Goal: Obtain resource: Obtain resource

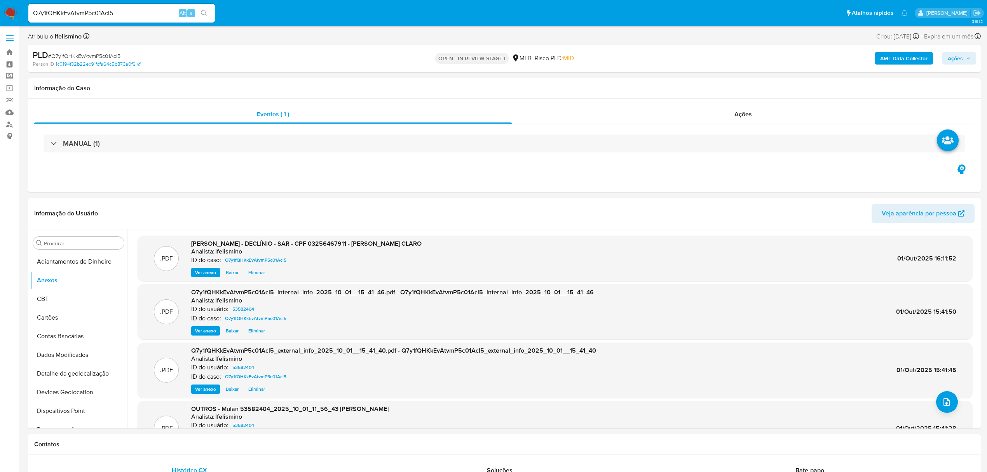
select select "10"
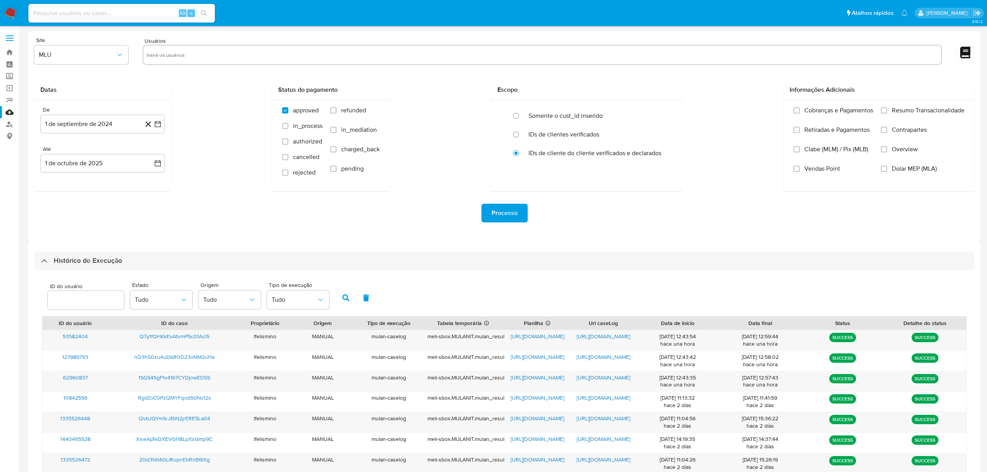
select select "10"
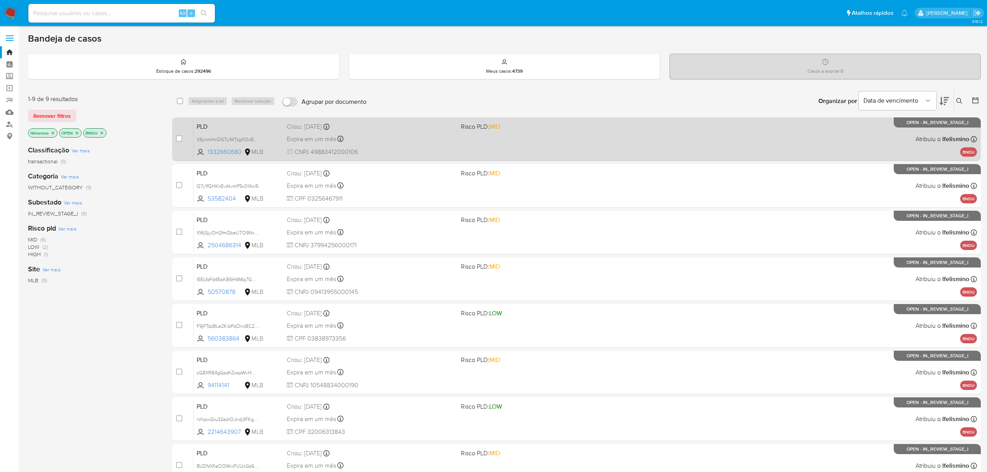
click at [426, 140] on div "Expira em um mês Expira em 27/10/2025 14:09:51" at bounding box center [371, 139] width 168 height 10
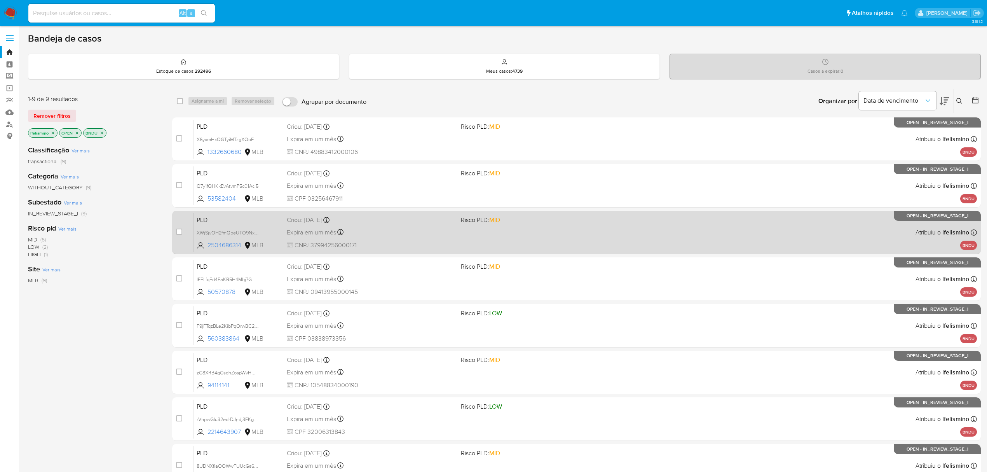
click at [396, 219] on div "Criou: 12/09/2025 Criou: 12/09/2025 14:09:04" at bounding box center [371, 220] width 168 height 9
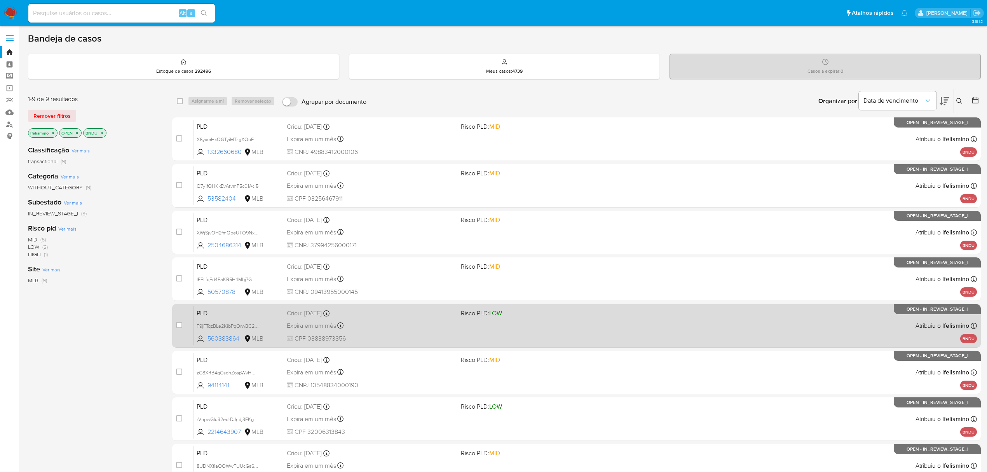
click at [436, 322] on div "Expira em um mês Expira em 27/10/2025 14:08:20" at bounding box center [371, 325] width 168 height 10
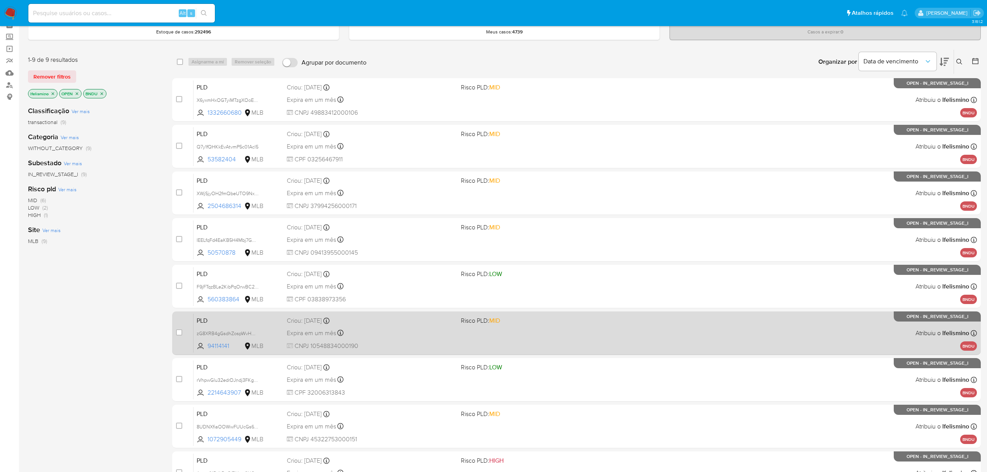
scroll to position [103, 0]
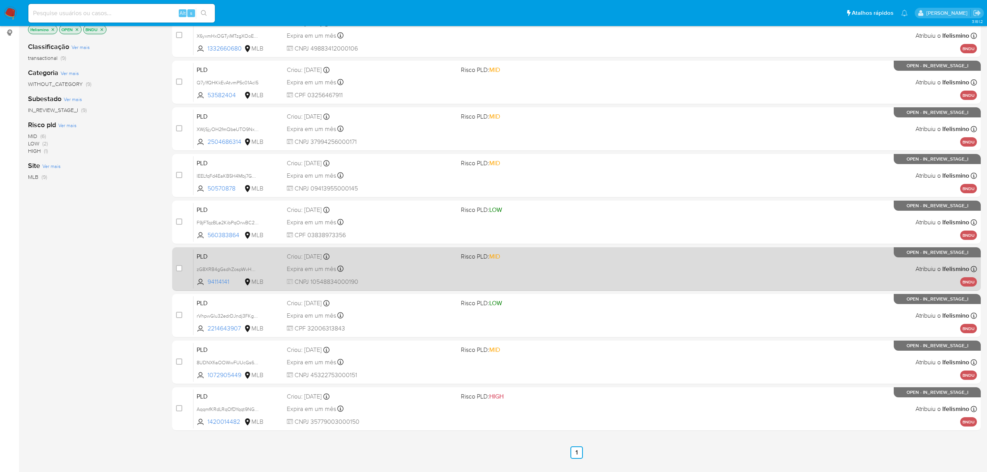
click at [402, 273] on div "Expira em um mês Expira em 27/10/2025 14:07:59" at bounding box center [371, 268] width 168 height 10
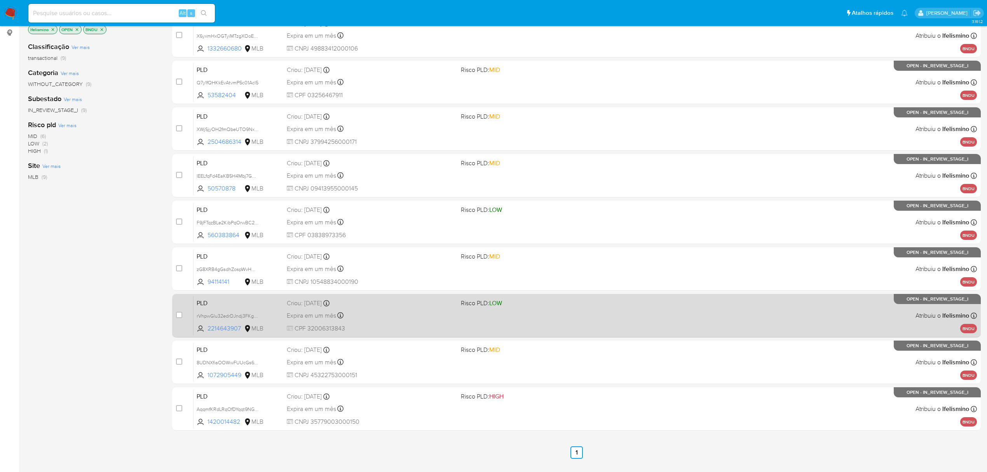
click at [415, 319] on div "Expira em um mês Expira em 27/10/2025 14:07:39" at bounding box center [371, 315] width 168 height 10
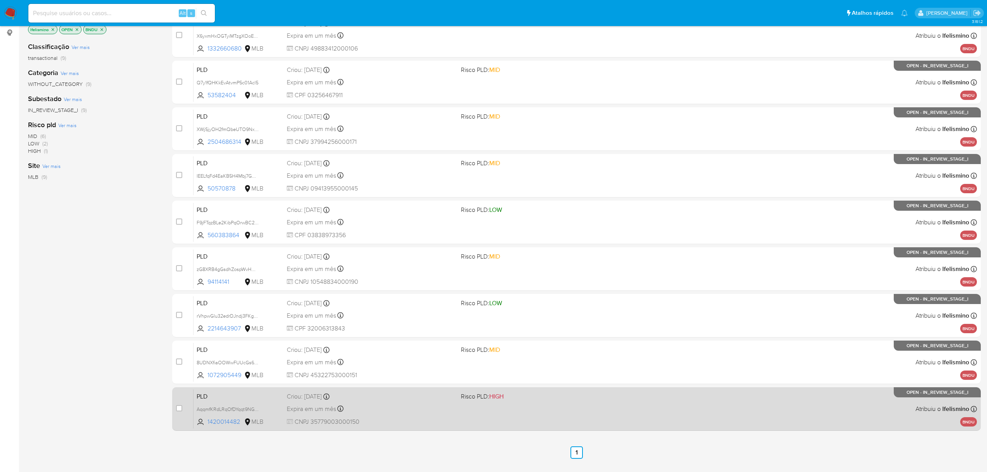
click at [414, 406] on div "Expira em um mês Expira em 27/10/2025 14:06:57" at bounding box center [371, 408] width 168 height 10
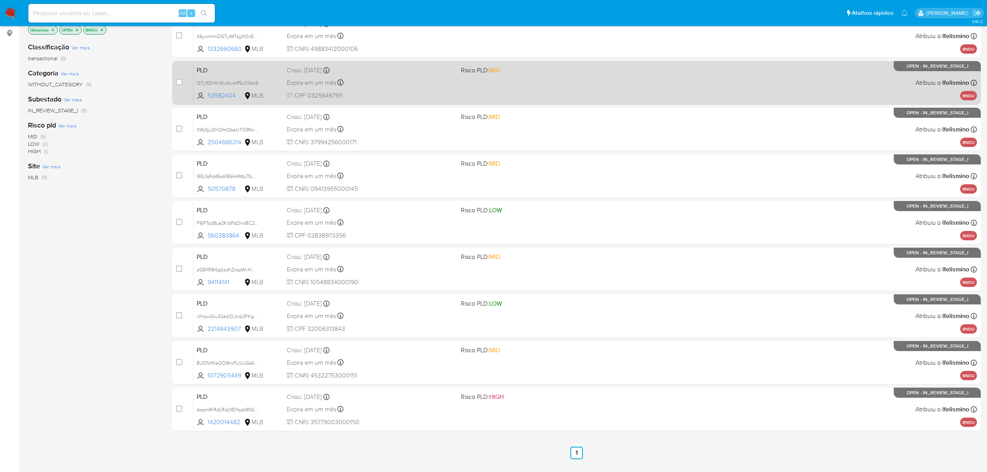
scroll to position [0, 0]
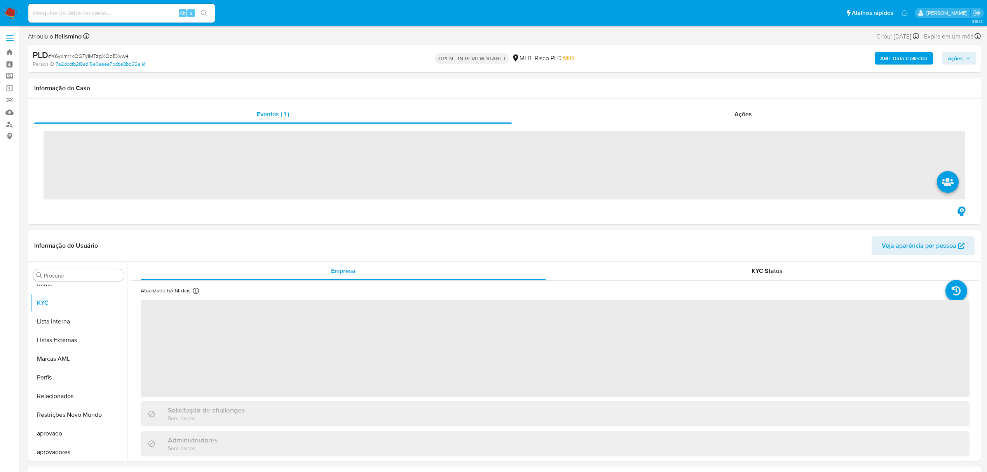
scroll to position [403, 0]
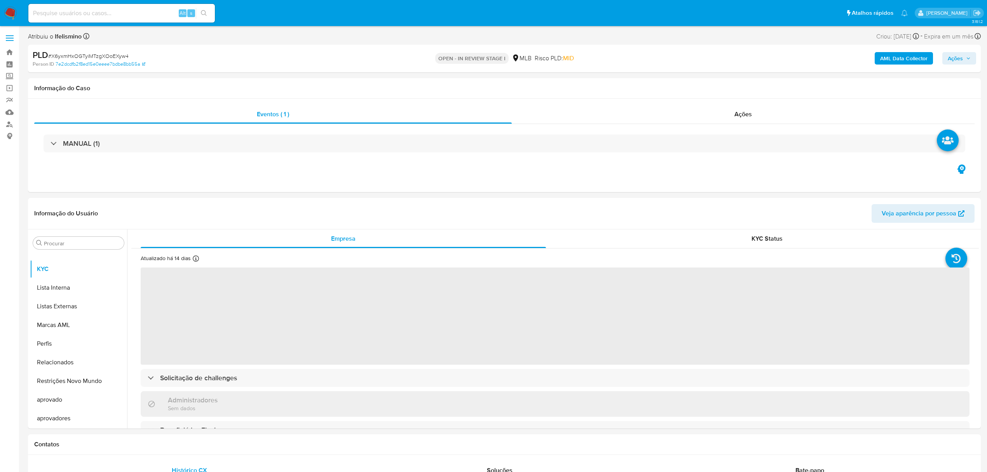
select select "10"
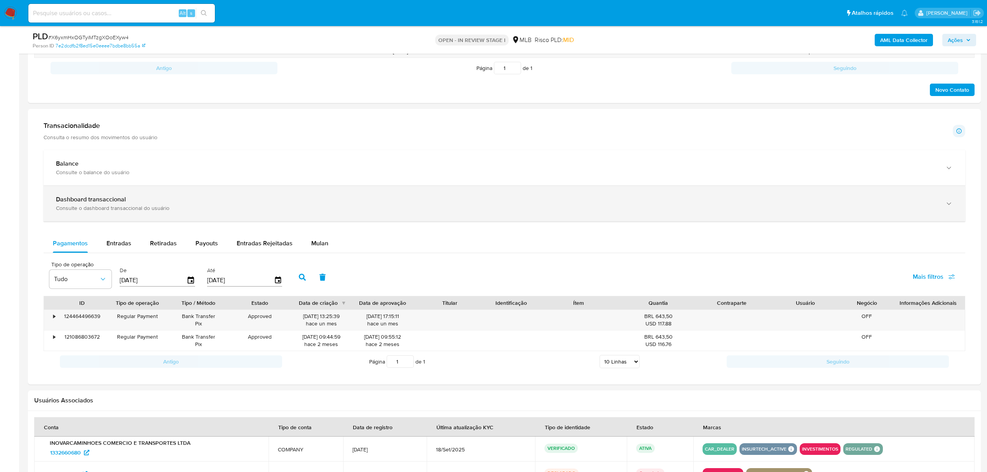
scroll to position [414, 0]
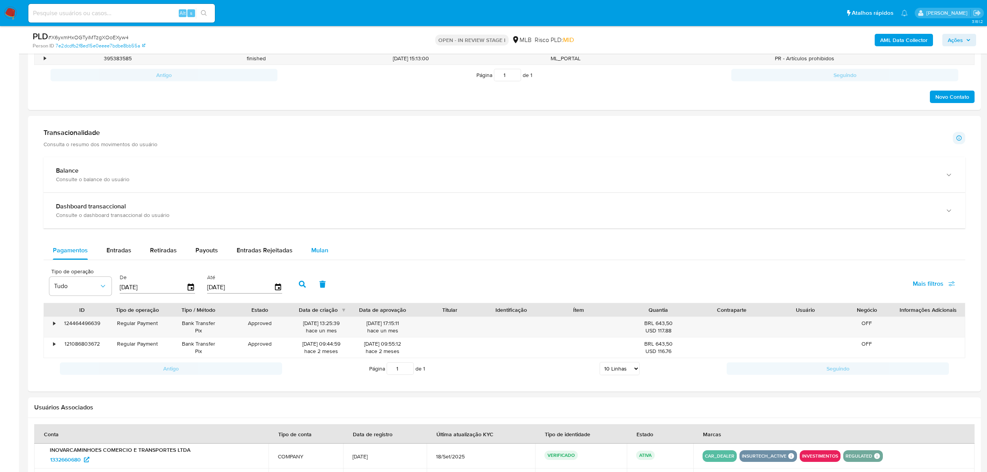
click at [321, 251] on span "Mulan" at bounding box center [319, 249] width 17 height 9
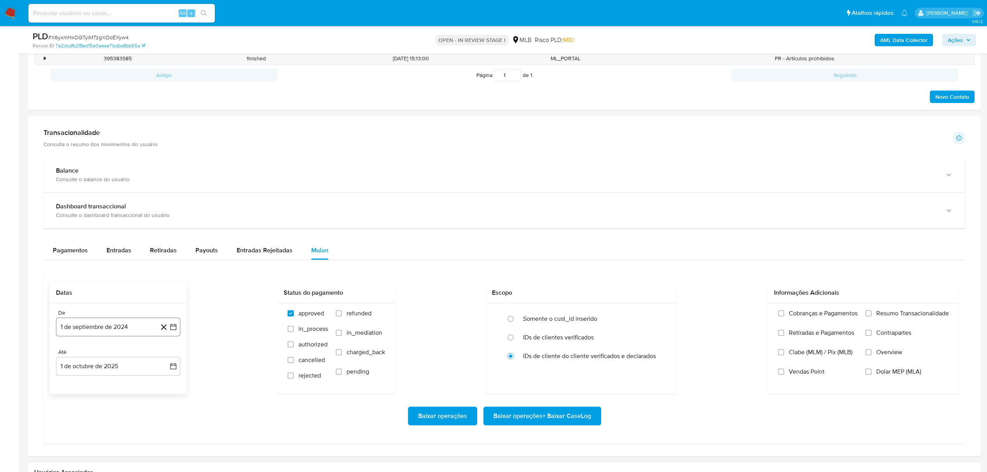
click at [97, 329] on button "1 de septiembre de 2024" at bounding box center [118, 326] width 124 height 19
click at [117, 190] on div "septiembre 2024" at bounding box center [118, 193] width 106 height 9
click at [138, 196] on span "septiembre 2024" at bounding box center [114, 194] width 47 height 8
click at [165, 201] on icon "Año siguiente" at bounding box center [165, 199] width 3 height 5
click at [120, 272] on span "ago" at bounding box center [118, 272] width 10 height 6
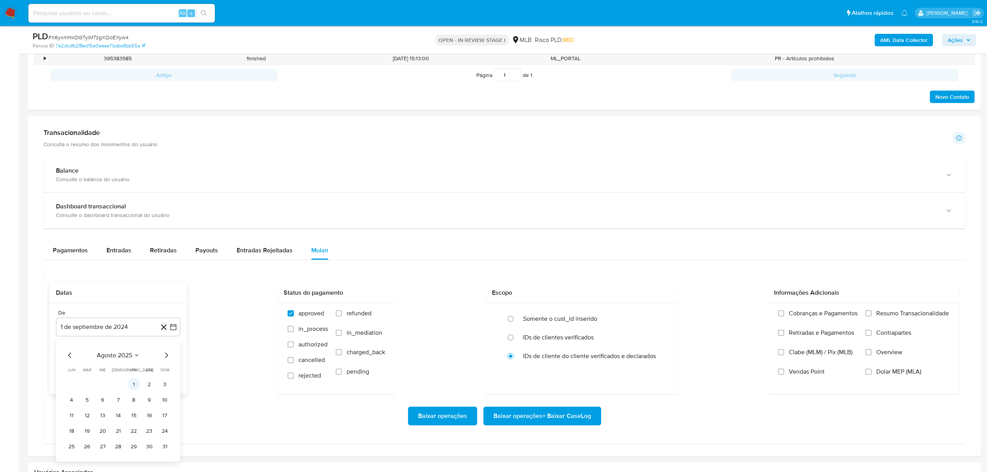
drag, startPoint x: 139, startPoint y: 366, endPoint x: 132, endPoint y: 384, distance: 19.8
click at [133, 378] on div "agosto 2025 agosto 2025 lun lunes mar martes mié miércoles jue jueves vie viern…" at bounding box center [118, 401] width 106 height 102
click at [136, 395] on tbody "1 2 3 4 5 6 7 8 9 10 11 12 13 14 15 16 17 18 19 20 21 22 23 24 25 26 27 28 29 3…" at bounding box center [118, 415] width 106 height 75
click at [137, 390] on button "1" at bounding box center [133, 384] width 12 height 12
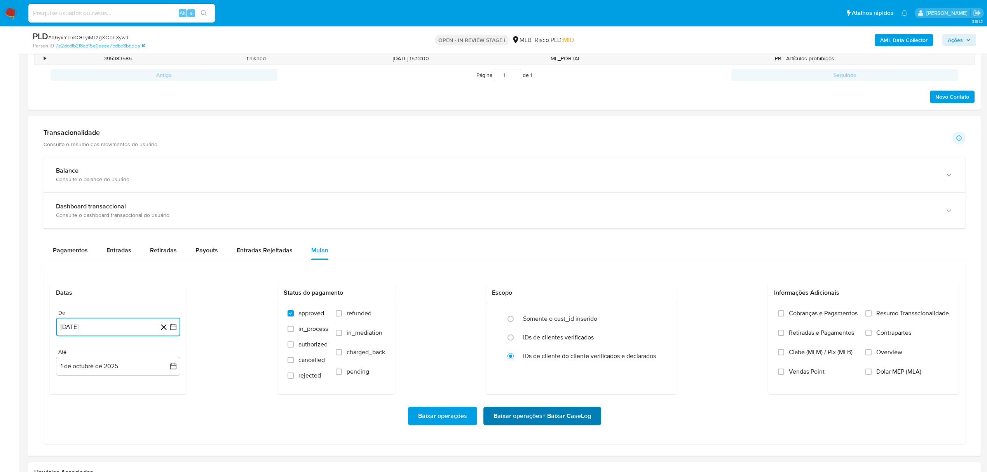
click at [522, 417] on span "Baixar operações + Baixar CaseLog" at bounding box center [541, 415] width 97 height 17
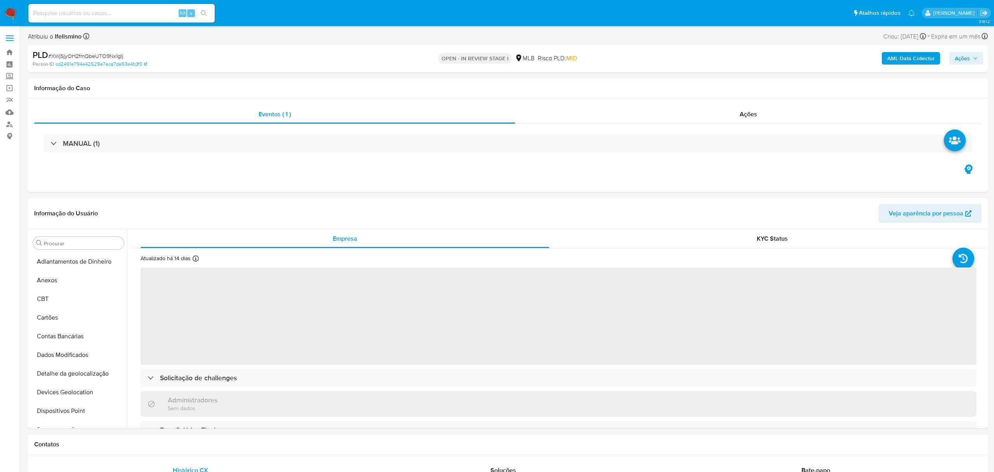
select select "10"
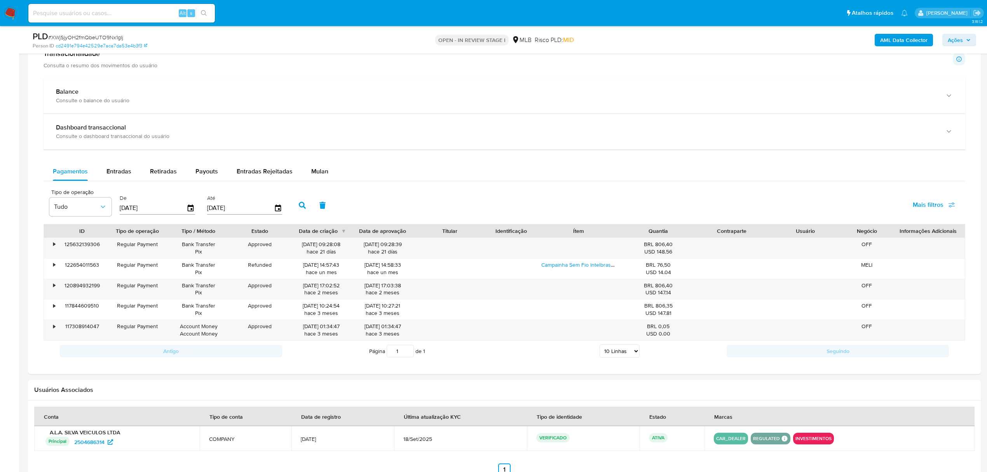
scroll to position [622, 0]
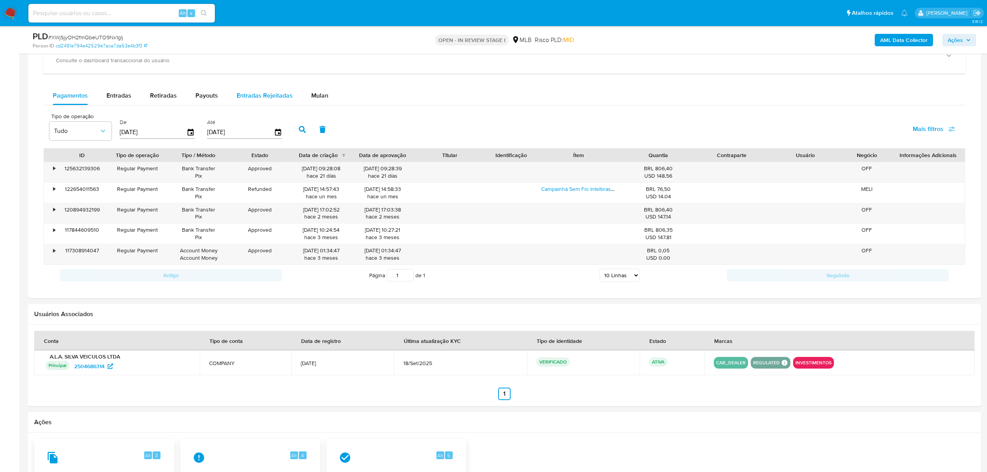
click at [303, 99] on button "Mulan" at bounding box center [320, 95] width 36 height 19
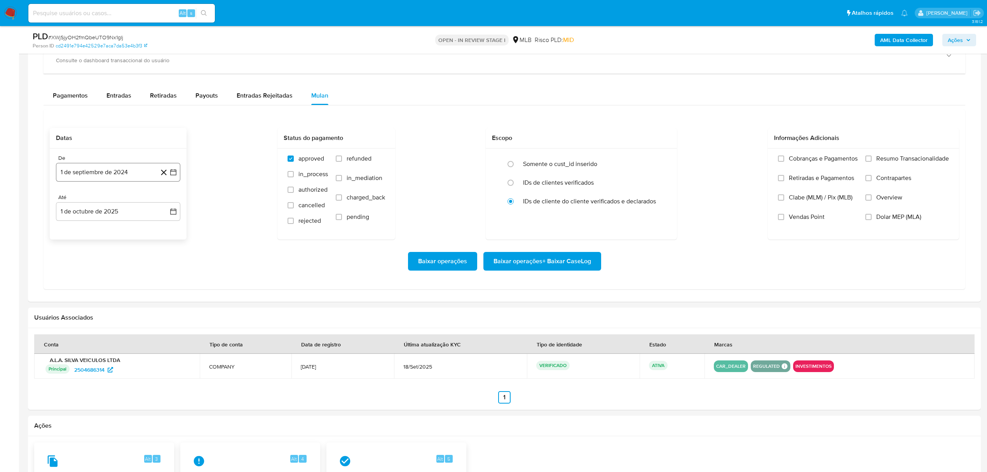
click at [125, 173] on button "1 de septiembre de 2024" at bounding box center [118, 172] width 124 height 19
click at [123, 202] on span "septiembre 2024" at bounding box center [114, 201] width 47 height 8
drag, startPoint x: 165, startPoint y: 206, endPoint x: 119, endPoint y: 220, distance: 47.9
click at [165, 205] on icon "Año siguiente" at bounding box center [164, 200] width 9 height 9
click at [123, 271] on button "ago" at bounding box center [117, 272] width 22 height 12
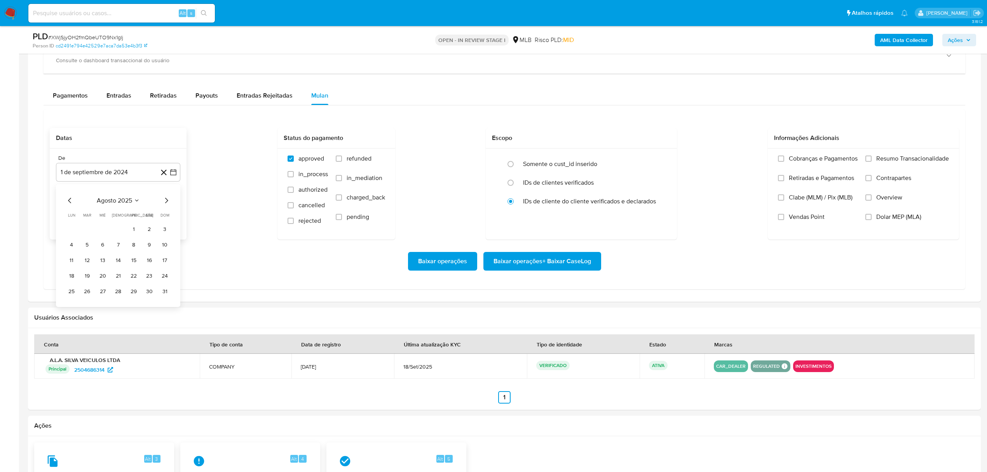
click at [138, 229] on button "1" at bounding box center [133, 229] width 12 height 12
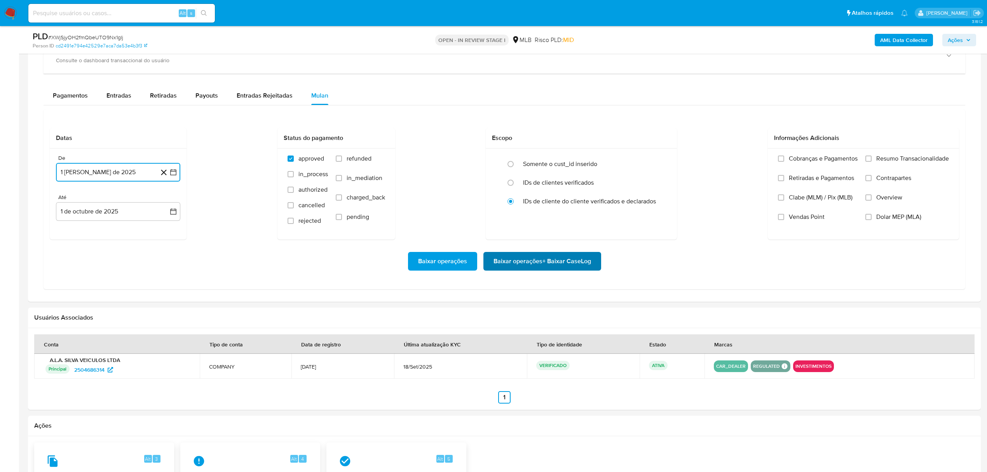
click at [516, 260] on span "Baixar operações + Baixar CaseLog" at bounding box center [541, 260] width 97 height 17
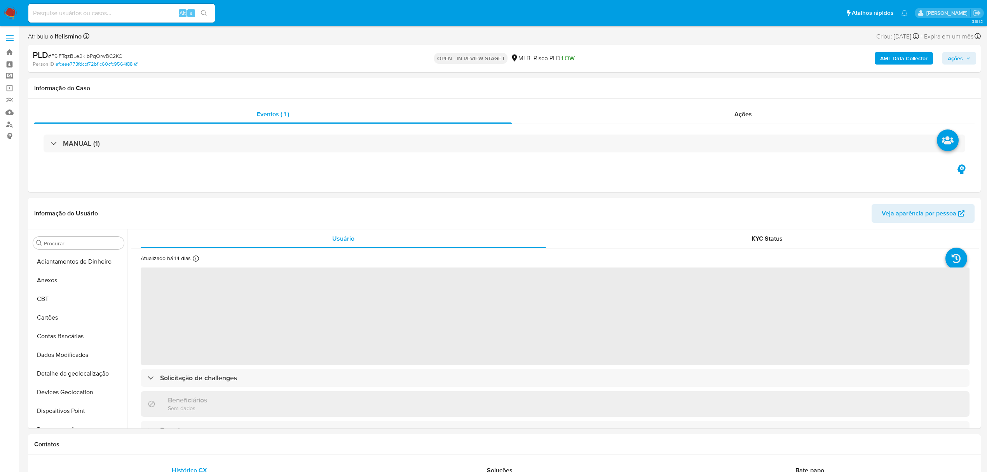
select select "10"
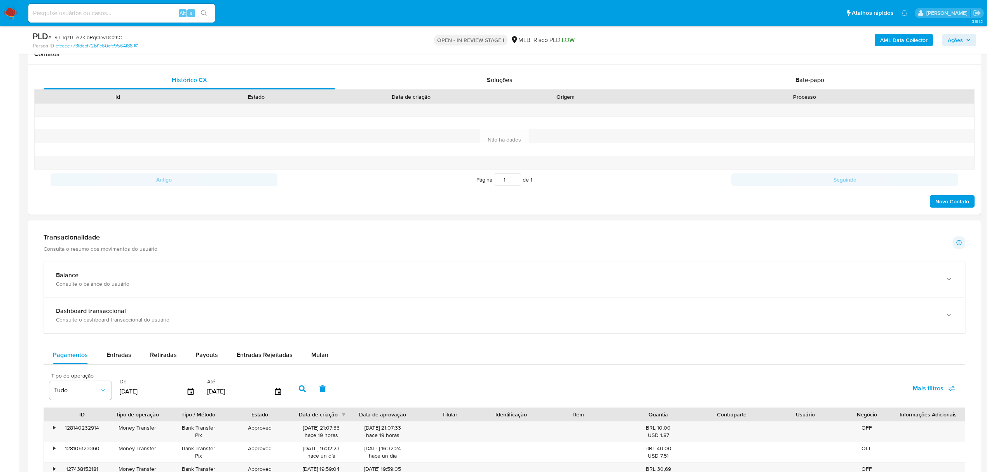
scroll to position [622, 0]
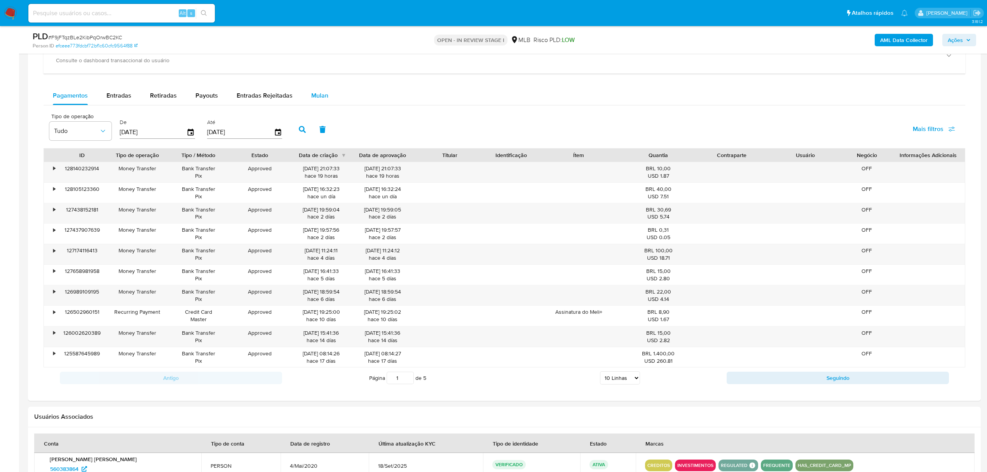
click at [319, 104] on div "Mulan" at bounding box center [319, 95] width 17 height 19
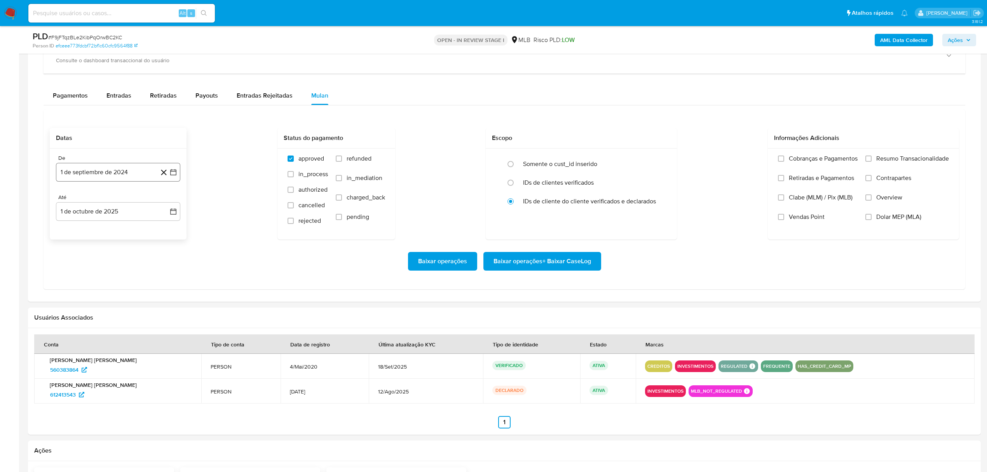
click at [134, 169] on button "1 de septiembre de 2024" at bounding box center [118, 172] width 124 height 19
click at [122, 200] on span "septiembre 2024" at bounding box center [114, 201] width 47 height 8
click at [166, 203] on icon "Año siguiente" at bounding box center [165, 200] width 3 height 5
click at [117, 275] on span "ago" at bounding box center [118, 272] width 10 height 6
click at [135, 235] on button "1" at bounding box center [133, 229] width 12 height 12
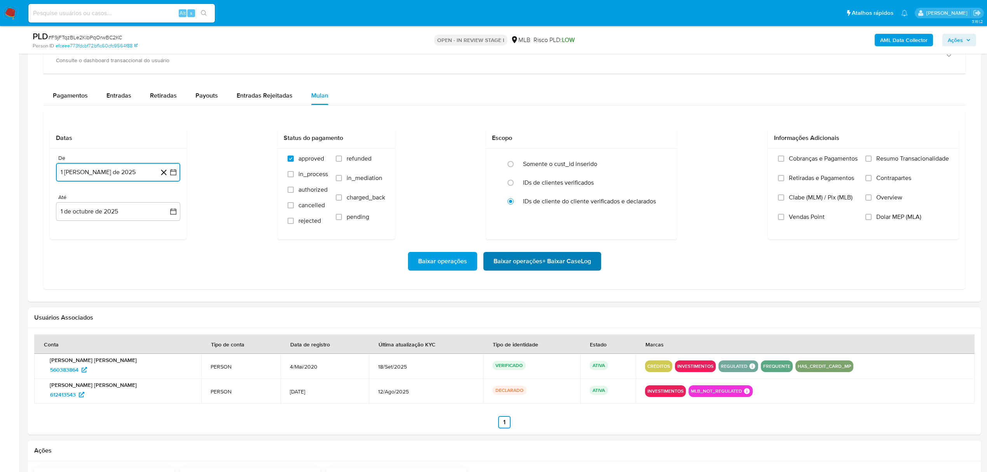
click at [522, 255] on span "Baixar operações + Baixar CaseLog" at bounding box center [541, 260] width 97 height 17
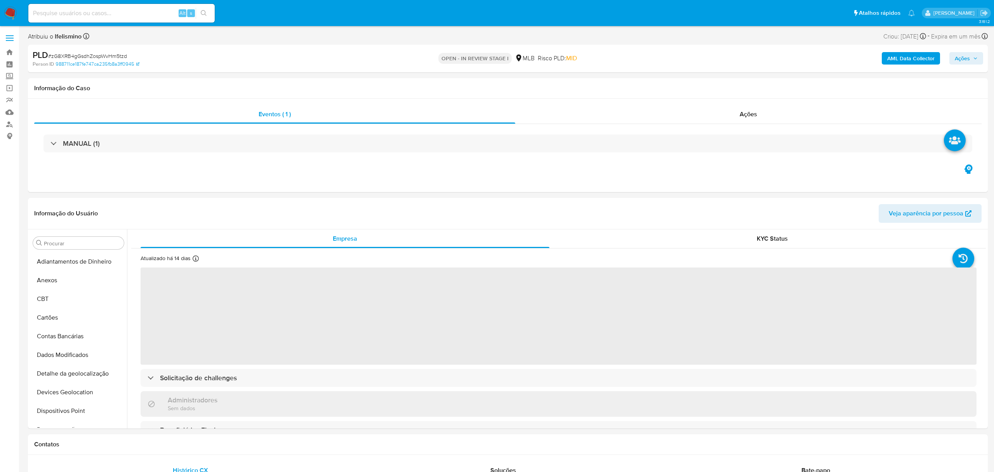
select select "10"
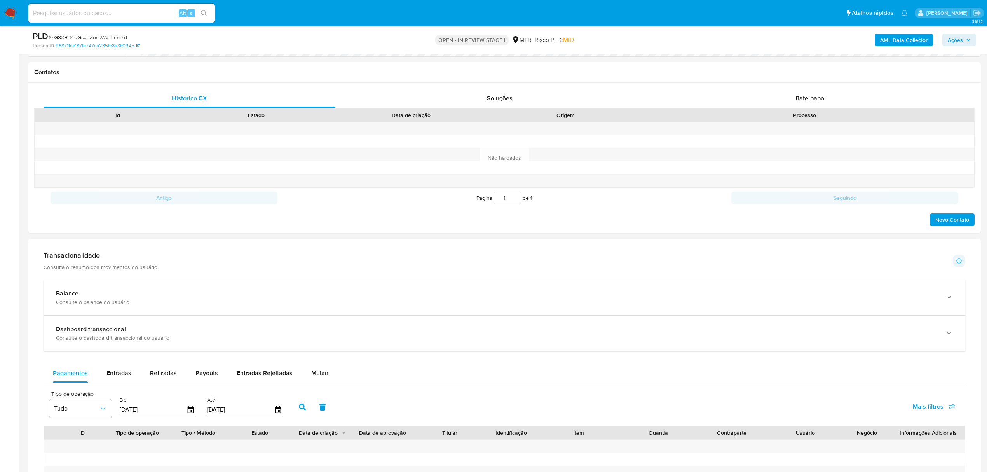
scroll to position [466, 0]
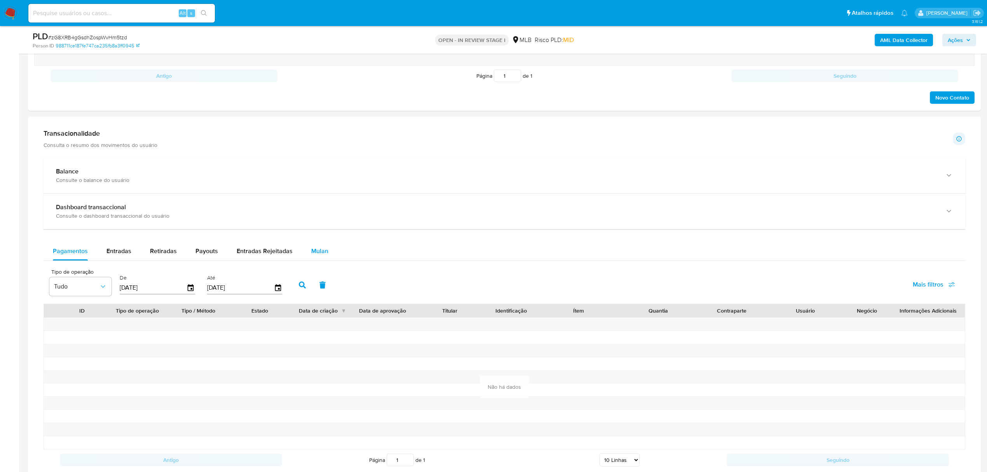
click at [311, 258] on div "Mulan" at bounding box center [319, 251] width 17 height 19
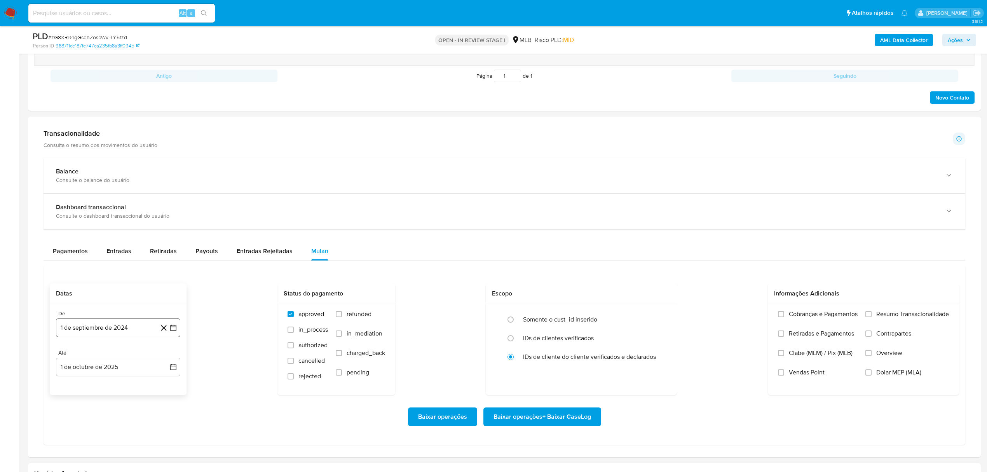
click at [99, 326] on button "1 de septiembre de 2024" at bounding box center [118, 327] width 124 height 19
click at [124, 197] on span "septiembre 2024" at bounding box center [114, 194] width 47 height 8
click at [170, 195] on div "2024 2024 ene feb mar abr may jun [DATE] ago sep oct nov dic" at bounding box center [117, 251] width 123 height 132
drag, startPoint x: 162, startPoint y: 199, endPoint x: 151, endPoint y: 224, distance: 27.1
click at [162, 199] on icon "Año siguiente" at bounding box center [164, 200] width 9 height 9
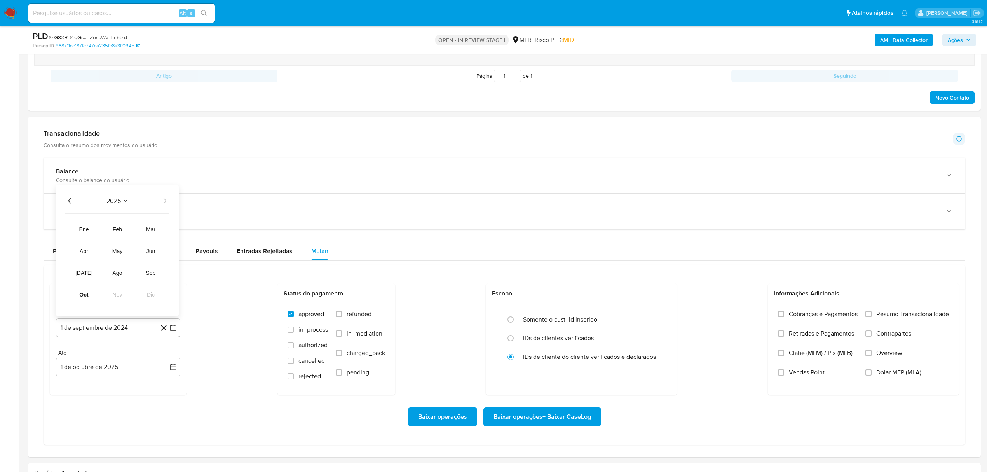
drag, startPoint x: 117, startPoint y: 273, endPoint x: 129, endPoint y: 257, distance: 19.7
click at [117, 274] on span "ago" at bounding box center [118, 273] width 10 height 6
click at [134, 386] on button "1" at bounding box center [133, 384] width 12 height 12
drag, startPoint x: 537, startPoint y: 406, endPoint x: 532, endPoint y: 416, distance: 11.8
click at [535, 406] on div "Baixar operações Baixar operações + Baixar CaseLog" at bounding box center [504, 417] width 909 height 44
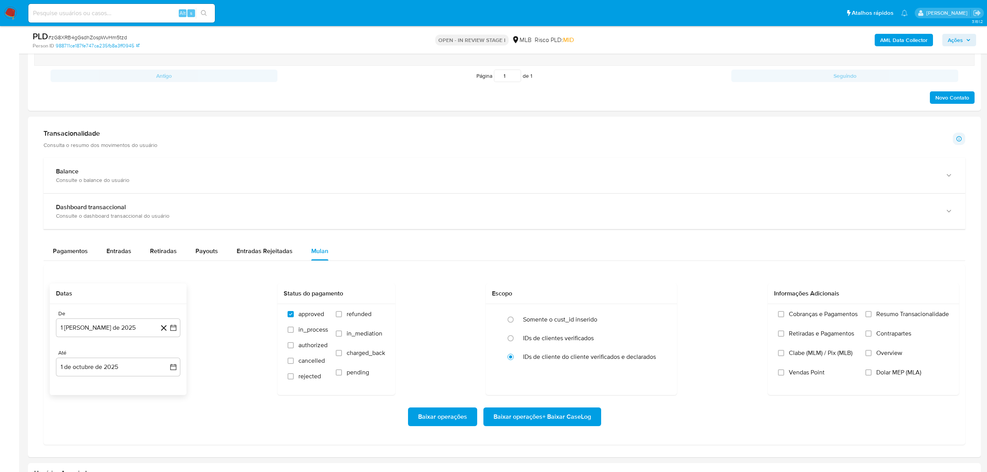
click at [529, 420] on span "Baixar operações + Baixar CaseLog" at bounding box center [541, 416] width 97 height 17
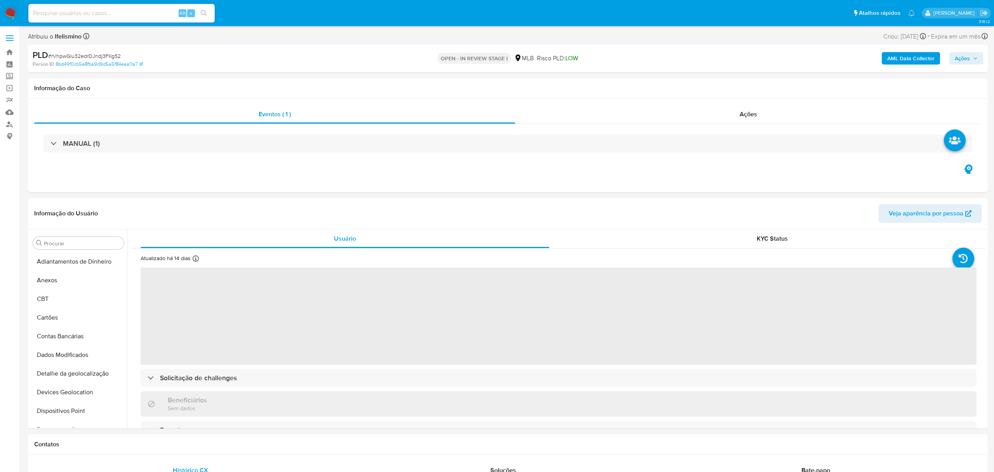
select select "10"
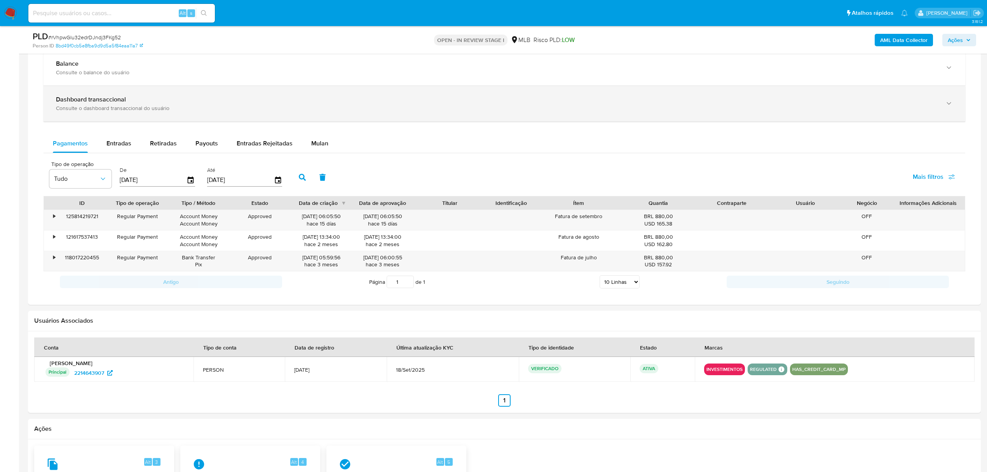
scroll to position [569, 0]
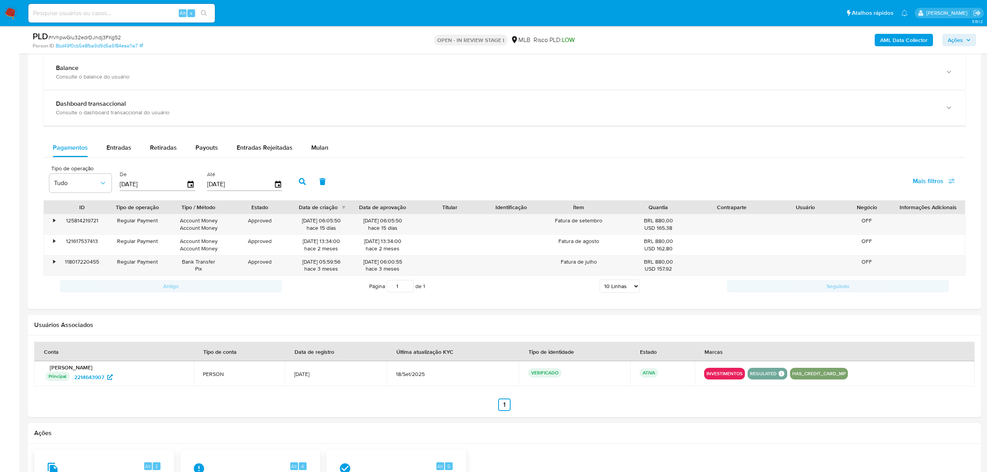
drag, startPoint x: 312, startPoint y: 147, endPoint x: 254, endPoint y: 160, distance: 59.4
click at [312, 147] on span "Mulan" at bounding box center [319, 147] width 17 height 9
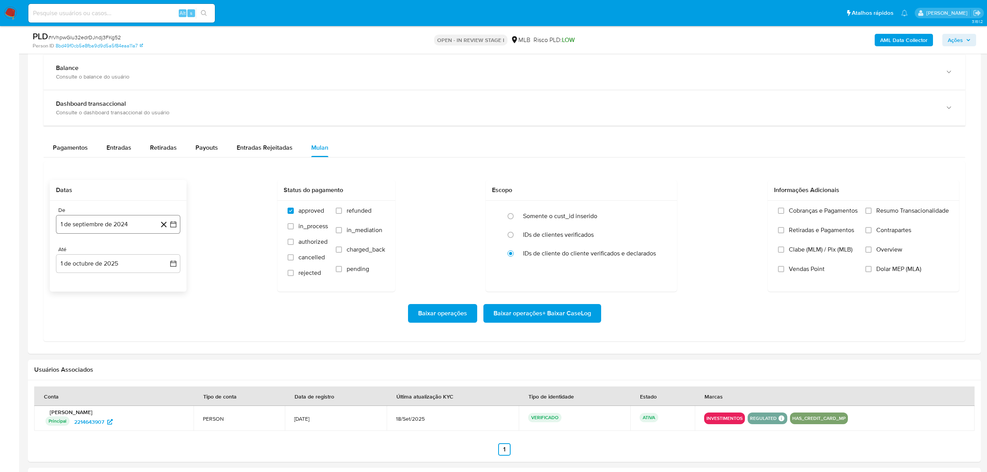
click at [138, 223] on button "1 de septiembre de 2024" at bounding box center [118, 224] width 124 height 19
click at [131, 254] on span "septiembre 2024" at bounding box center [114, 253] width 47 height 8
click at [166, 256] on icon "Año siguiente" at bounding box center [164, 252] width 9 height 9
click at [110, 330] on button "ago" at bounding box center [117, 324] width 22 height 12
click at [129, 287] on button "1" at bounding box center [133, 281] width 12 height 12
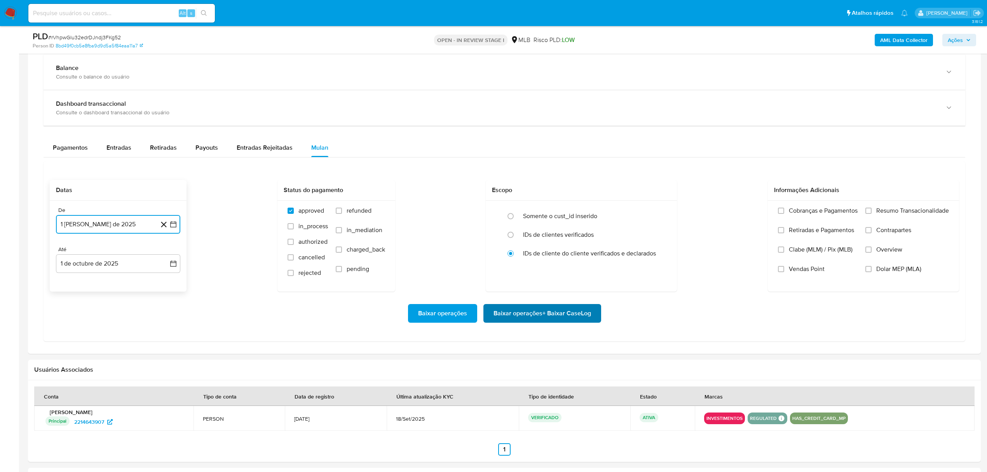
click at [522, 322] on span "Baixar operações + Baixar CaseLog" at bounding box center [541, 313] width 97 height 17
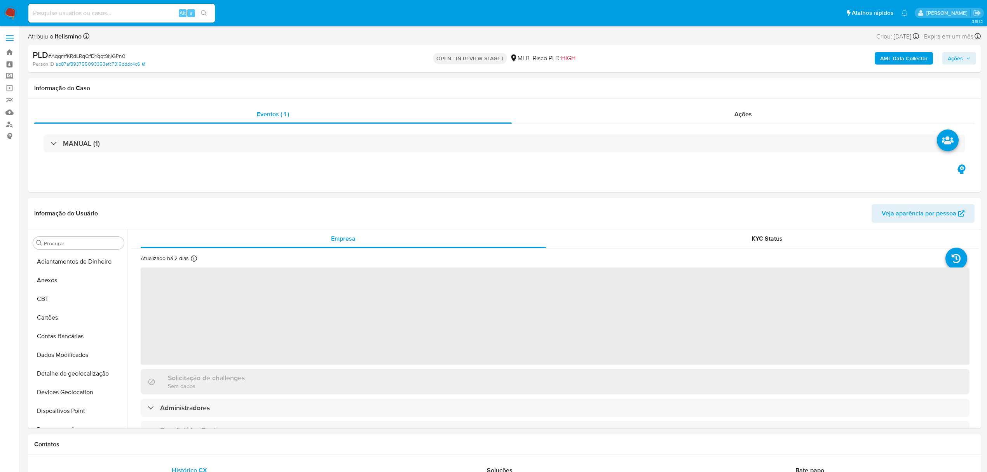
select select "10"
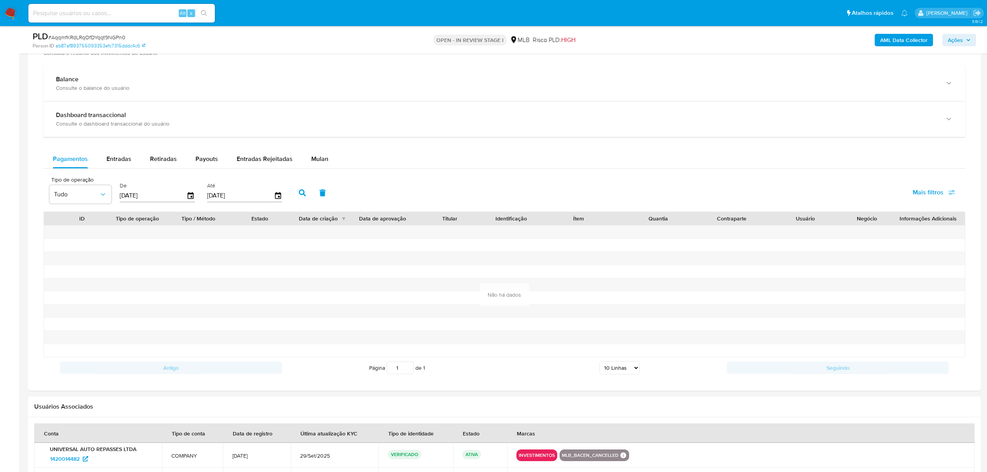
scroll to position [622, 0]
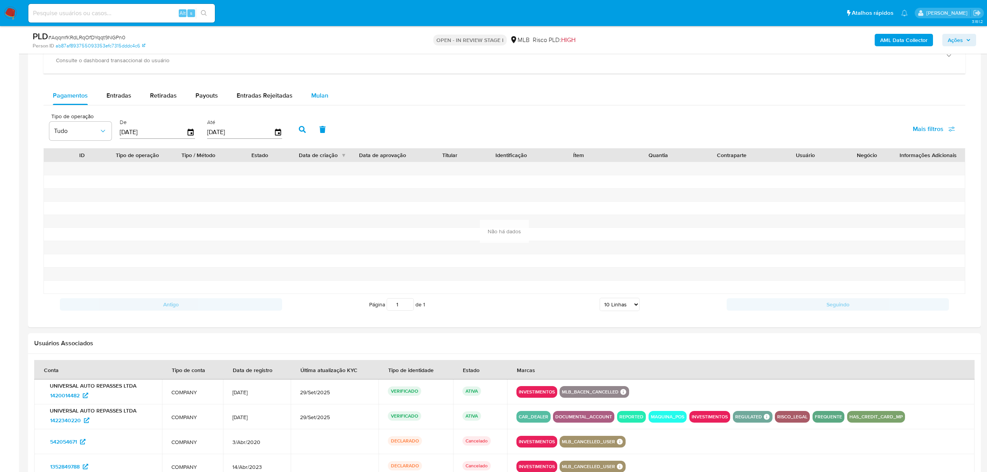
click at [316, 100] on span "Mulan" at bounding box center [319, 95] width 17 height 9
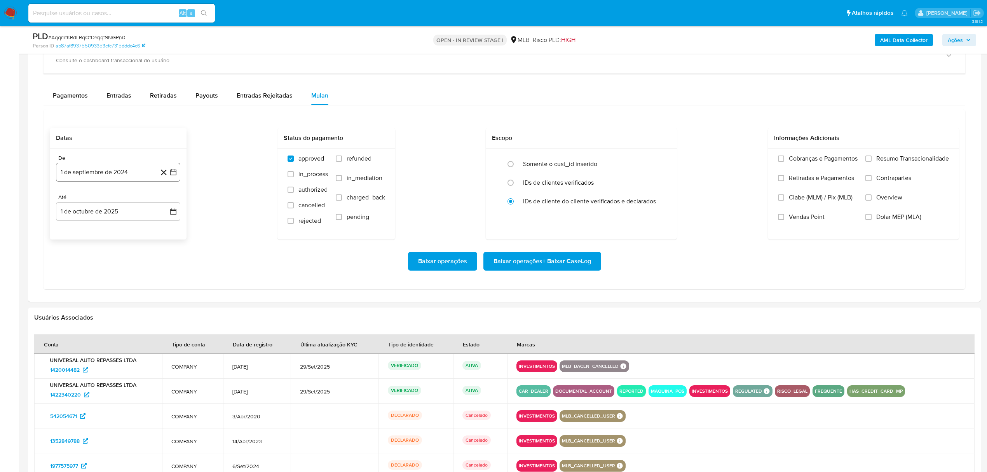
click at [94, 178] on button "1 de septiembre de 2024" at bounding box center [118, 172] width 124 height 19
click at [116, 197] on div "septiembre 2024 septiembre 2024 lun lunes mar martes mié miércoles jue jueves v…" at bounding box center [118, 253] width 124 height 138
click at [127, 200] on span "septiembre 2024" at bounding box center [114, 201] width 47 height 8
drag, startPoint x: 168, startPoint y: 203, endPoint x: 128, endPoint y: 254, distance: 65.0
click at [169, 204] on icon "Año siguiente" at bounding box center [164, 200] width 9 height 9
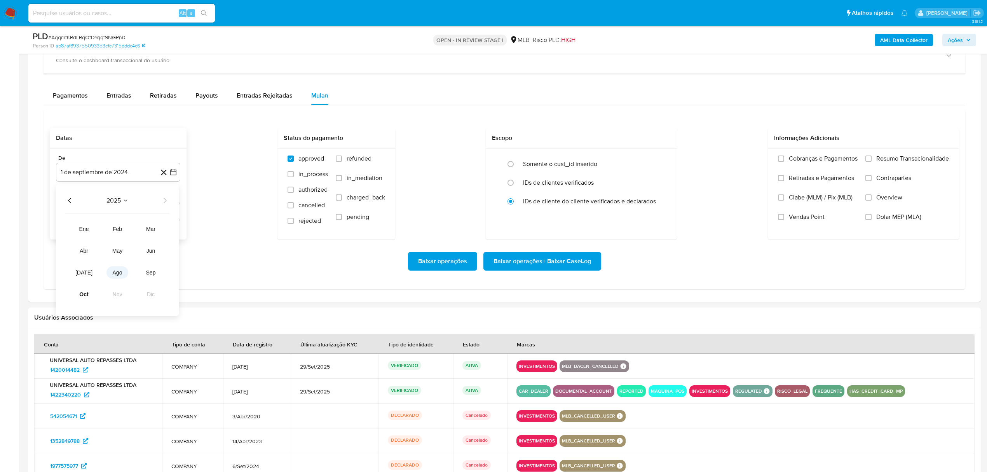
click at [120, 279] on button "ago" at bounding box center [117, 272] width 22 height 12
click at [136, 231] on button "1" at bounding box center [133, 229] width 12 height 12
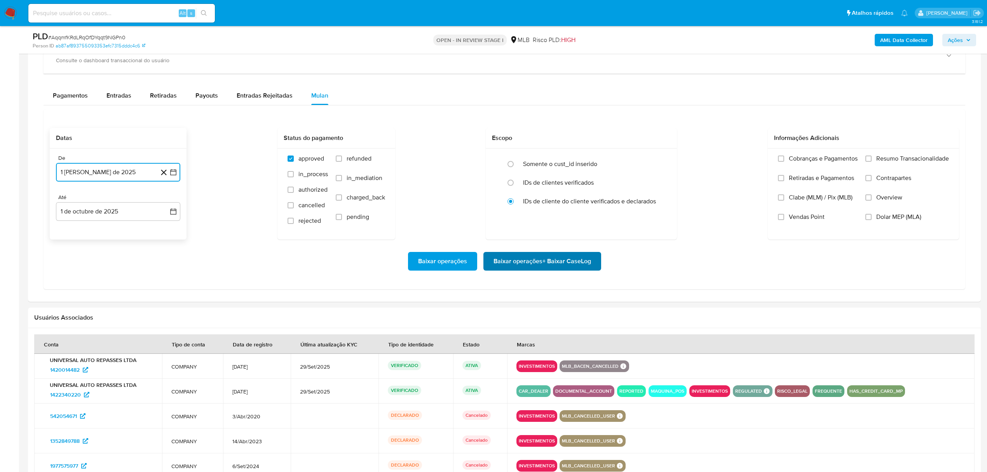
click at [583, 266] on span "Baixar operações + Baixar CaseLog" at bounding box center [541, 260] width 97 height 17
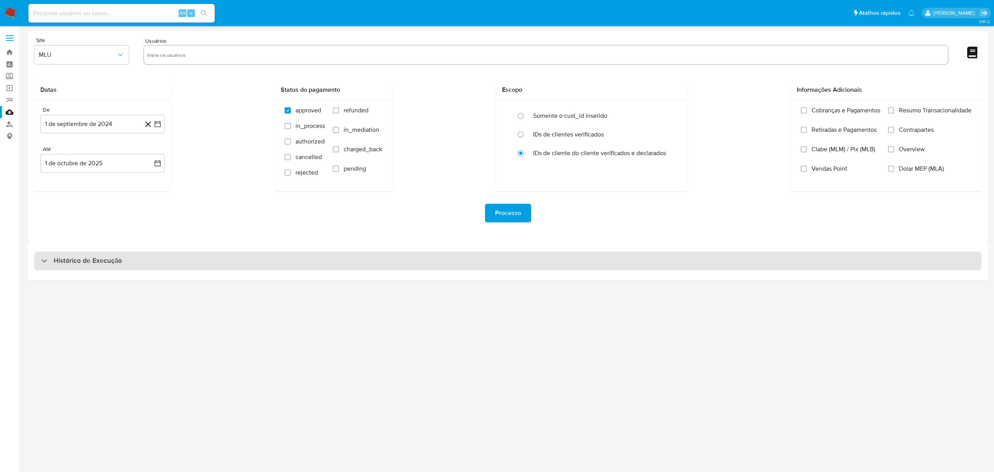
click at [192, 266] on div "Histórico de Execução" at bounding box center [508, 260] width 948 height 19
select select "10"
click at [223, 252] on div "Histórico de Execução" at bounding box center [508, 260] width 948 height 19
select select "10"
